Goal: Check status: Check status

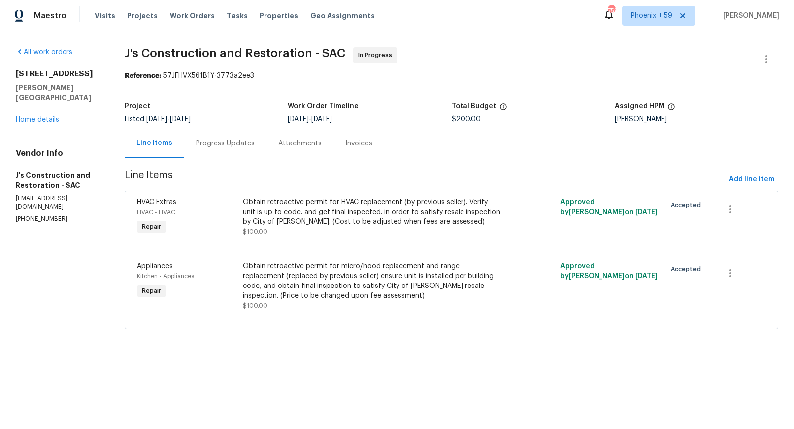
click at [228, 148] on div "Progress Updates" at bounding box center [225, 143] width 59 height 10
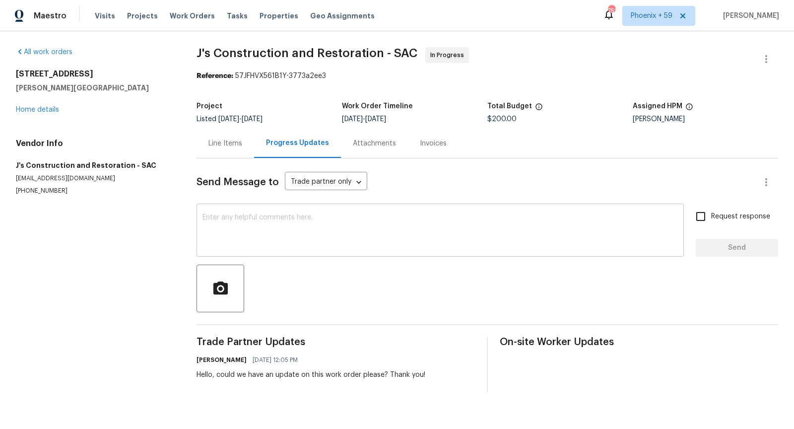
click at [277, 228] on textarea at bounding box center [439, 231] width 475 height 35
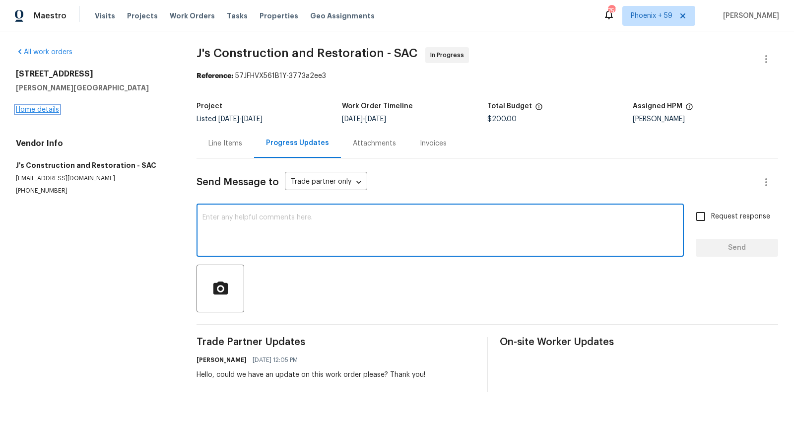
click at [30, 110] on link "Home details" at bounding box center [37, 109] width 43 height 7
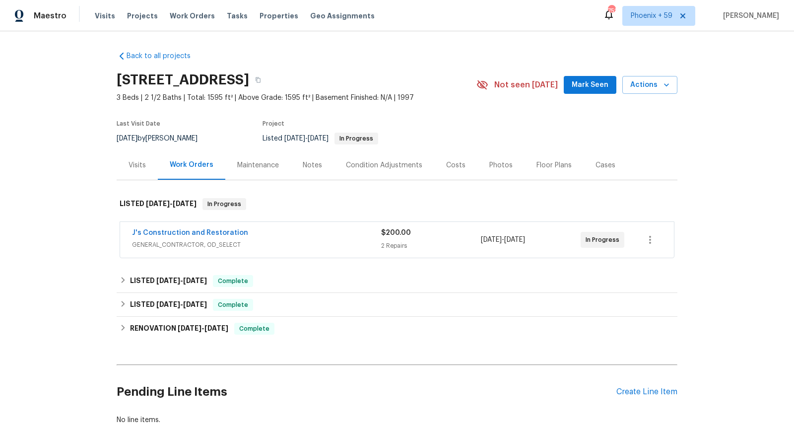
click at [137, 163] on div "Visits" at bounding box center [136, 165] width 17 height 10
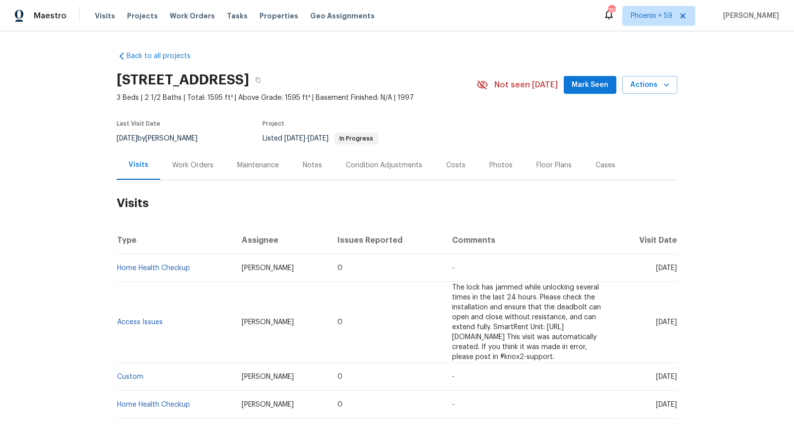
click at [197, 165] on div "Work Orders" at bounding box center [192, 165] width 41 height 10
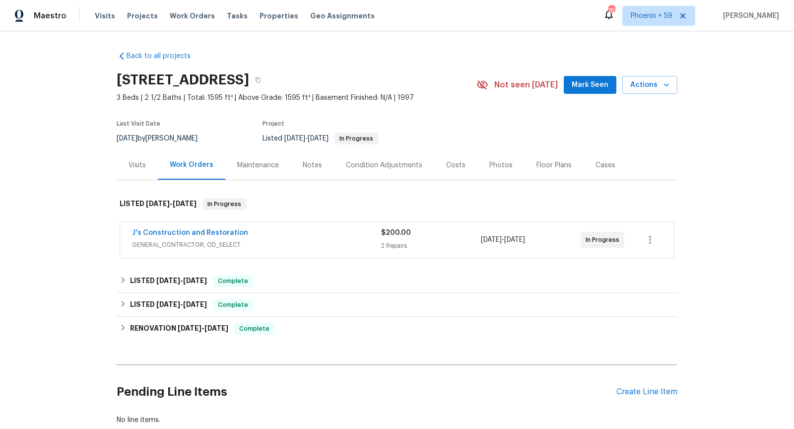
click at [294, 240] on span "GENERAL_CONTRACTOR, OD_SELECT" at bounding box center [256, 245] width 249 height 10
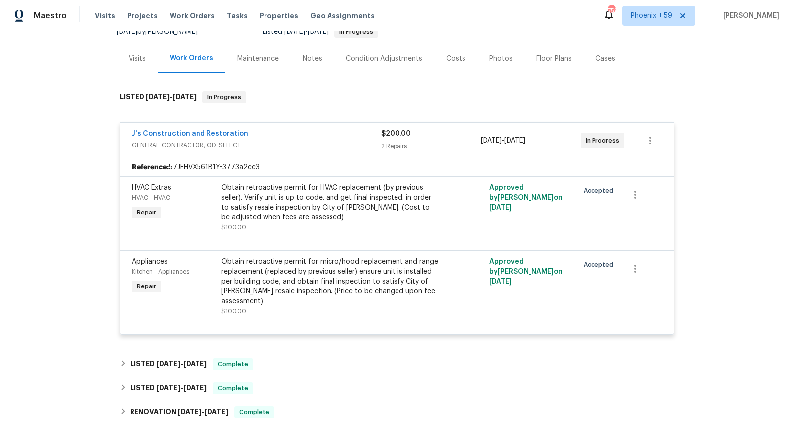
scroll to position [110, 0]
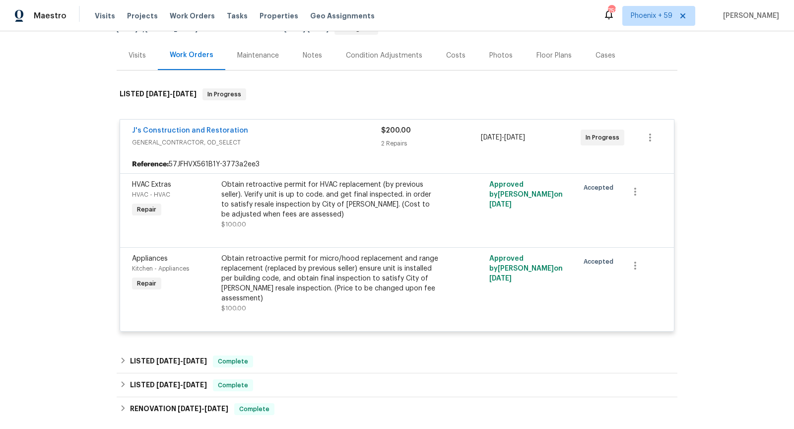
click at [296, 129] on div "J's Construction and Restoration" at bounding box center [256, 132] width 249 height 12
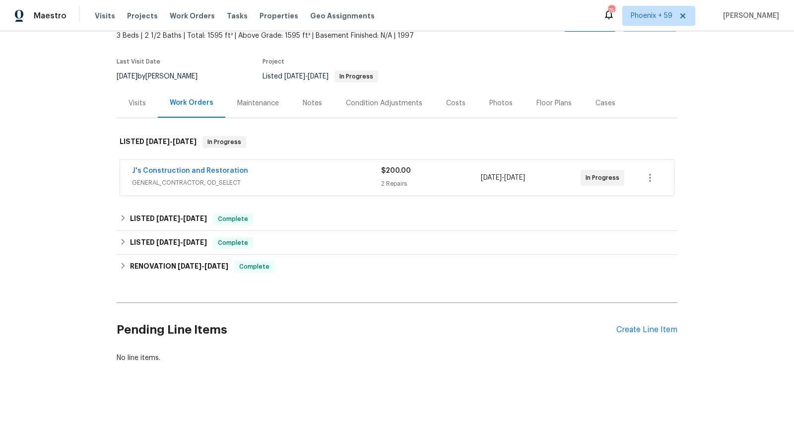
scroll to position [0, 0]
